Goal: Transaction & Acquisition: Purchase product/service

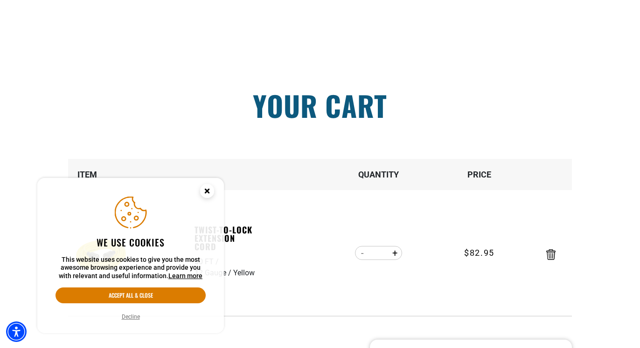
scroll to position [238, 0]
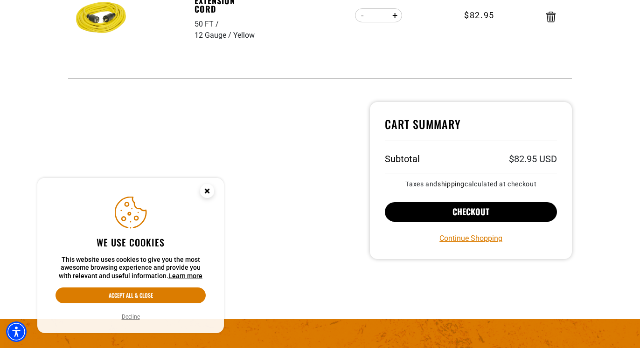
click at [494, 212] on button "Checkout" at bounding box center [471, 212] width 172 height 20
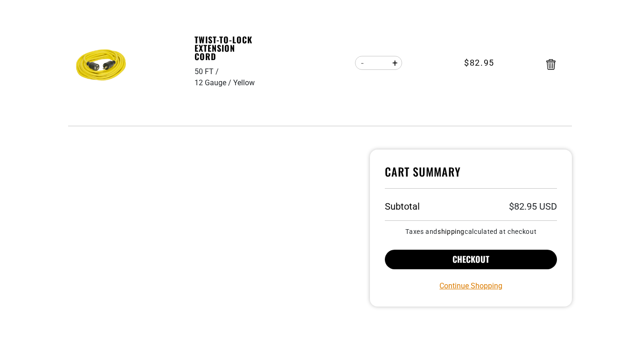
scroll to position [190, 0]
click at [495, 259] on button "Checkout" at bounding box center [471, 260] width 172 height 20
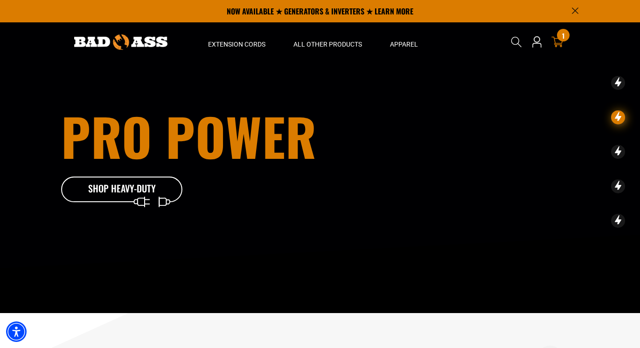
click at [562, 39] on span "1" at bounding box center [563, 35] width 2 height 7
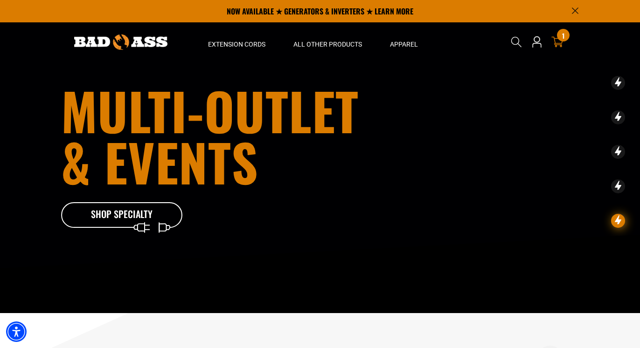
click at [557, 41] on icon at bounding box center [557, 42] width 12 height 12
click at [558, 39] on div "1 1 item" at bounding box center [563, 35] width 13 height 13
click at [558, 38] on div "1 1 item" at bounding box center [563, 35] width 13 height 13
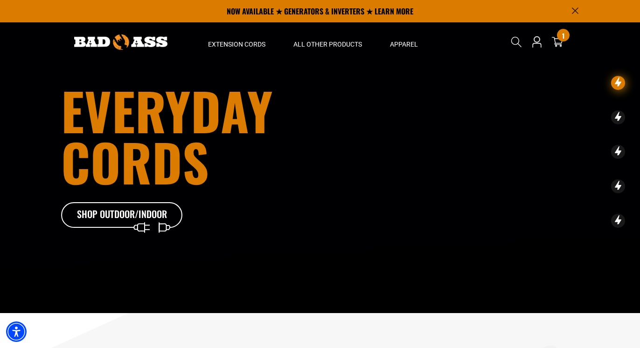
click at [573, 8] on icon "Announcement" at bounding box center [575, 10] width 7 height 7
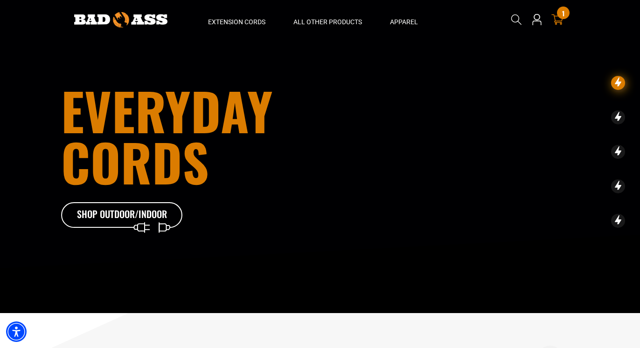
click at [558, 17] on div "1 1 item" at bounding box center [563, 13] width 13 height 13
click at [559, 10] on div "1 1 item" at bounding box center [563, 13] width 13 height 13
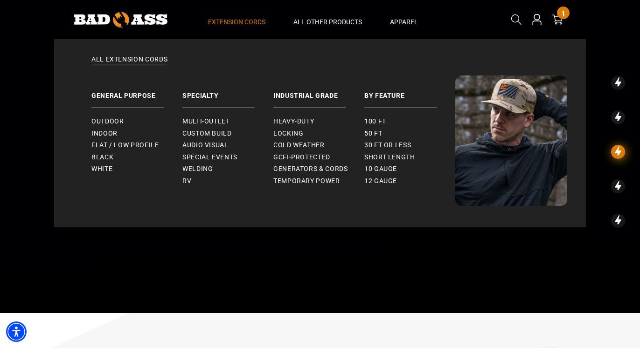
click at [241, 23] on span "Extension Cords" at bounding box center [236, 22] width 57 height 8
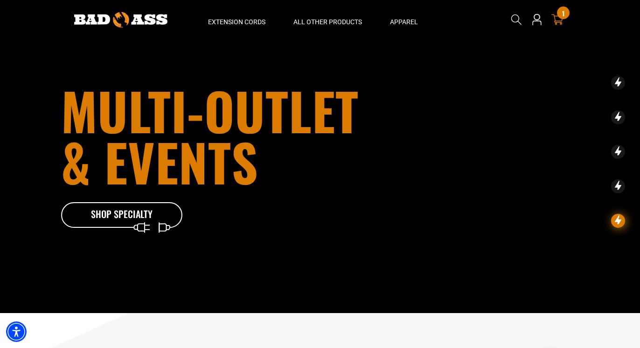
click at [560, 21] on icon at bounding box center [557, 19] width 12 height 11
click at [618, 80] on icon at bounding box center [617, 82] width 7 height 11
